Goal: Check status: Check status

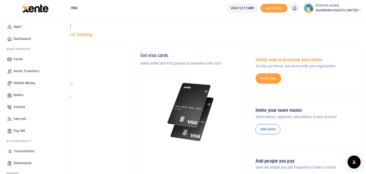
click at [13, 150] on link "Transactions" at bounding box center [35, 151] width 62 height 12
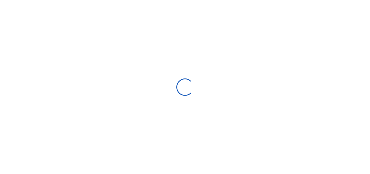
select select
type input "[DATE] - [DATE]"
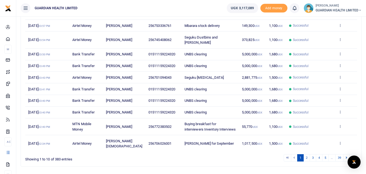
scroll to position [97, 0]
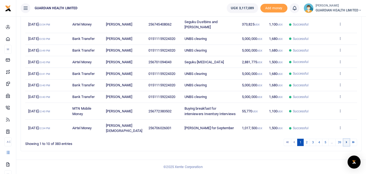
click at [346, 142] on icon at bounding box center [347, 141] width 2 height 3
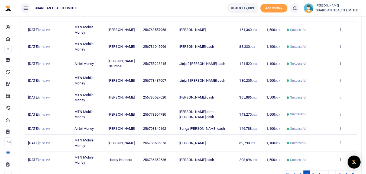
scroll to position [123, 0]
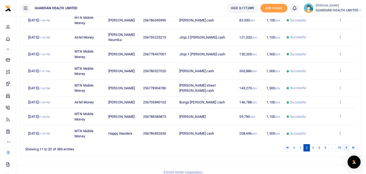
click at [346, 144] on link at bounding box center [347, 147] width 7 height 7
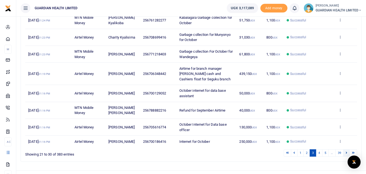
click at [346, 156] on link at bounding box center [347, 152] width 7 height 7
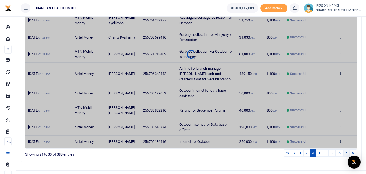
scroll to position [107, 0]
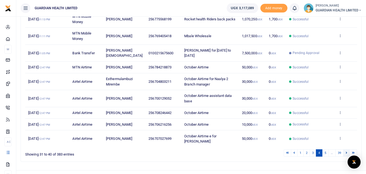
click at [347, 151] on icon at bounding box center [347, 152] width 2 height 3
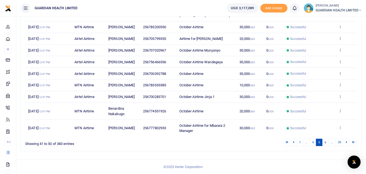
scroll to position [102, 0]
click at [346, 142] on link at bounding box center [347, 142] width 7 height 7
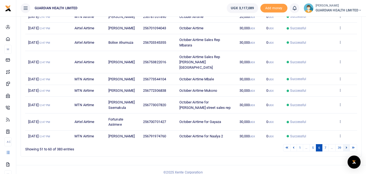
click at [347, 148] on icon at bounding box center [347, 147] width 2 height 3
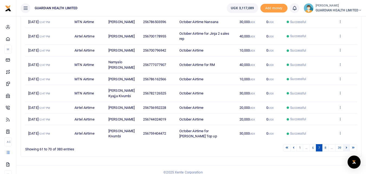
click at [345, 151] on link at bounding box center [347, 147] width 7 height 7
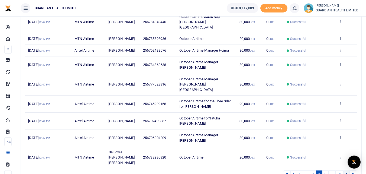
click at [347, 172] on icon at bounding box center [347, 173] width 2 height 3
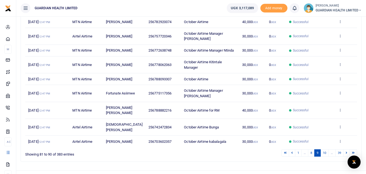
click at [347, 154] on icon at bounding box center [347, 152] width 2 height 3
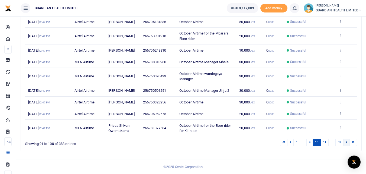
click at [346, 142] on link at bounding box center [347, 142] width 7 height 7
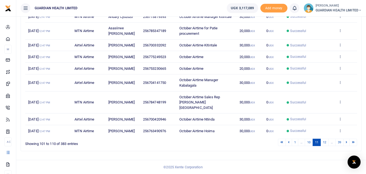
click at [346, 143] on link at bounding box center [347, 142] width 7 height 7
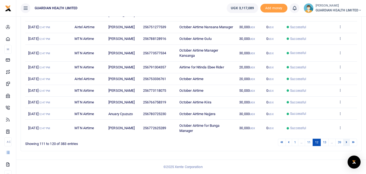
click at [346, 143] on link at bounding box center [347, 142] width 7 height 7
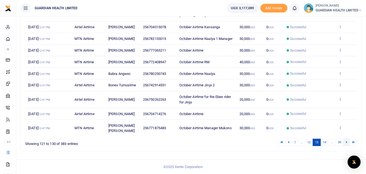
click at [346, 146] on link at bounding box center [347, 142] width 7 height 7
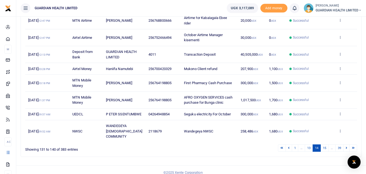
scroll to position [118, 0]
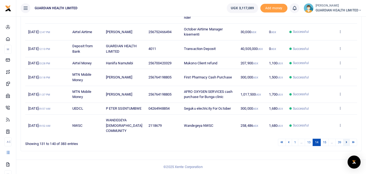
click at [346, 142] on link at bounding box center [347, 142] width 7 height 7
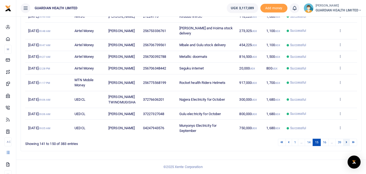
click at [347, 143] on icon at bounding box center [347, 141] width 2 height 3
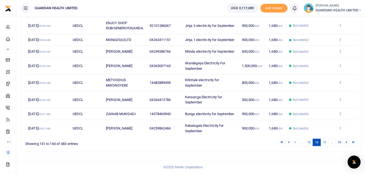
scroll to position [113, 0]
click at [348, 141] on link at bounding box center [347, 142] width 7 height 7
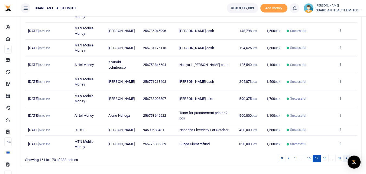
click at [345, 157] on link at bounding box center [347, 158] width 7 height 7
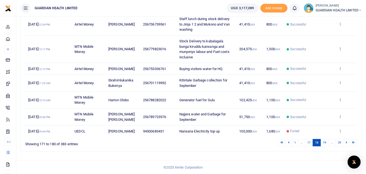
scroll to position [155, 0]
click at [346, 143] on icon at bounding box center [347, 141] width 2 height 3
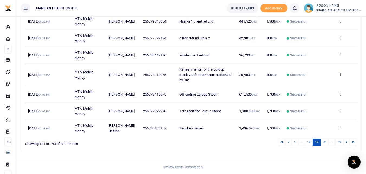
scroll to position [139, 0]
click at [347, 142] on icon at bounding box center [347, 141] width 2 height 3
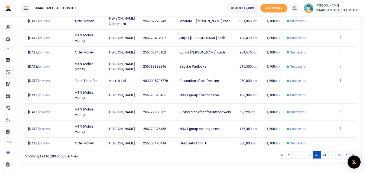
scroll to position [118, 0]
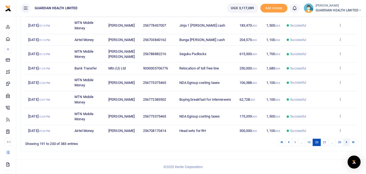
click at [348, 141] on link at bounding box center [347, 142] width 7 height 7
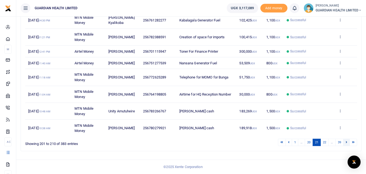
click at [346, 142] on icon at bounding box center [347, 141] width 2 height 3
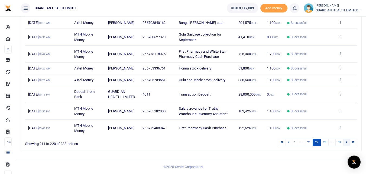
click at [345, 146] on link at bounding box center [347, 142] width 7 height 7
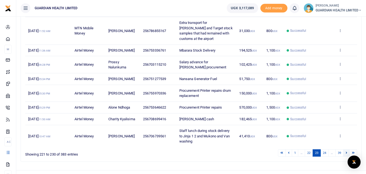
click at [346, 153] on icon at bounding box center [347, 152] width 2 height 3
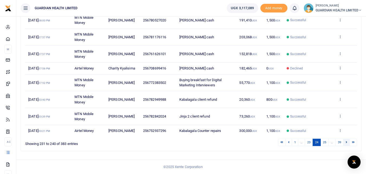
click at [346, 142] on icon at bounding box center [347, 141] width 2 height 3
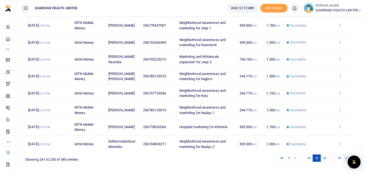
click at [345, 154] on link at bounding box center [347, 157] width 7 height 7
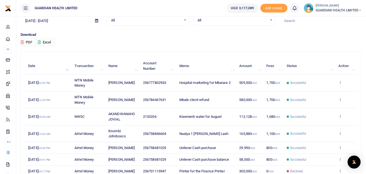
scroll to position [26, 0]
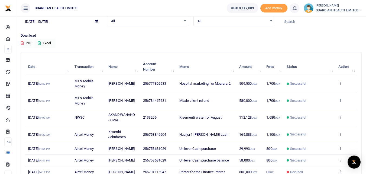
click at [339, 100] on icon at bounding box center [341, 100] width 4 height 4
click at [319, 108] on link "View details" at bounding box center [320, 109] width 43 height 8
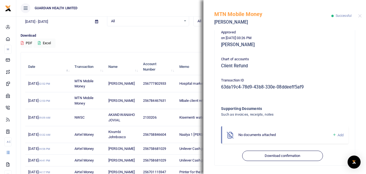
scroll to position [136, 0]
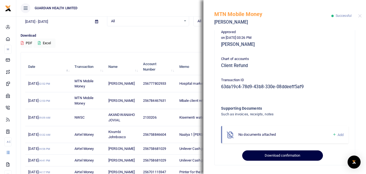
click at [286, 154] on button "Download confirmation" at bounding box center [282, 155] width 81 height 10
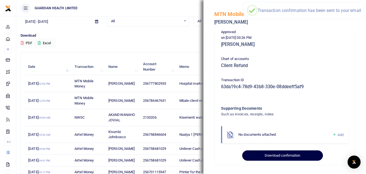
click at [286, 154] on button "Download confirmation" at bounding box center [282, 155] width 81 height 10
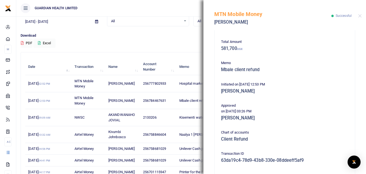
scroll to position [55, 0]
